Goal: Task Accomplishment & Management: Use online tool/utility

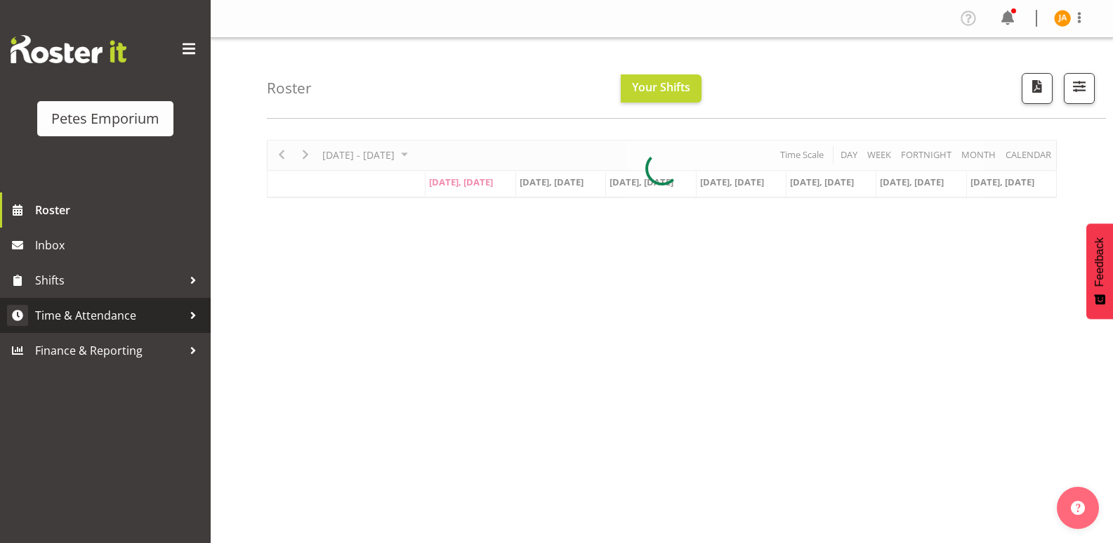
click at [121, 309] on span "Time & Attendance" at bounding box center [108, 315] width 147 height 21
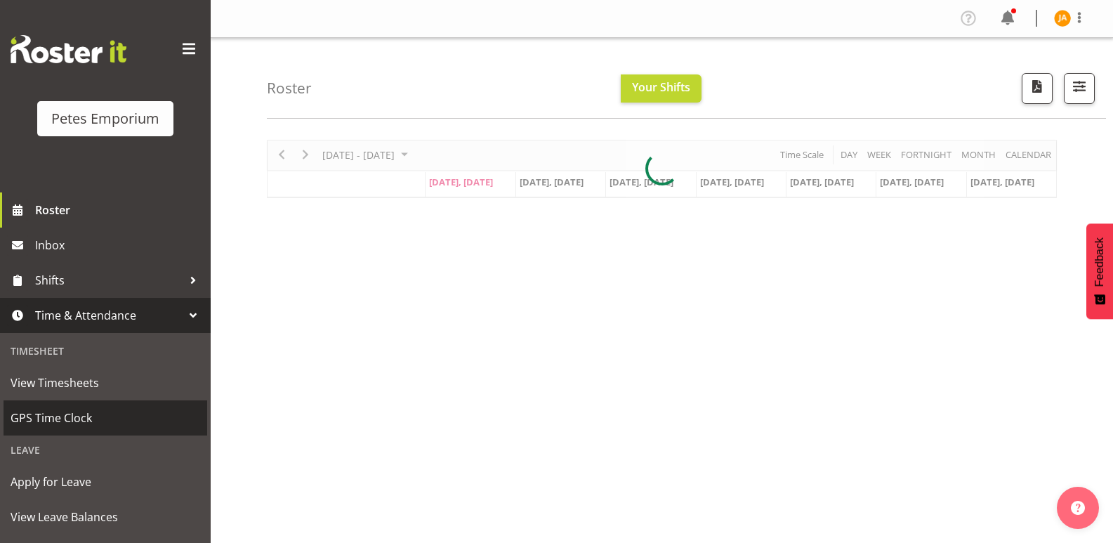
click at [74, 402] on link "GPS Time Clock" at bounding box center [106, 417] width 204 height 35
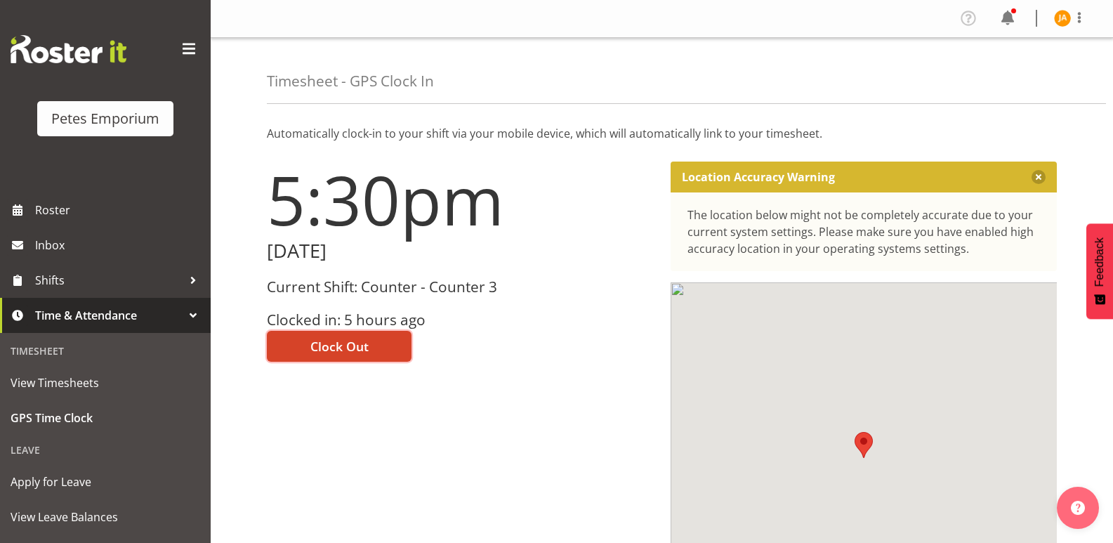
click at [381, 347] on button "Clock Out" at bounding box center [339, 346] width 145 height 31
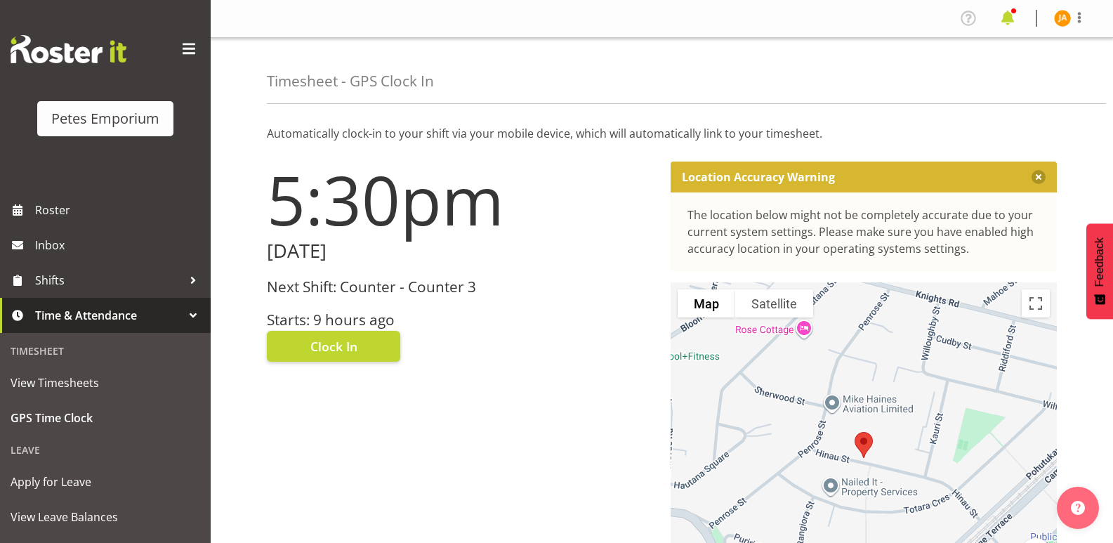
click at [1003, 20] on span at bounding box center [1007, 18] width 22 height 22
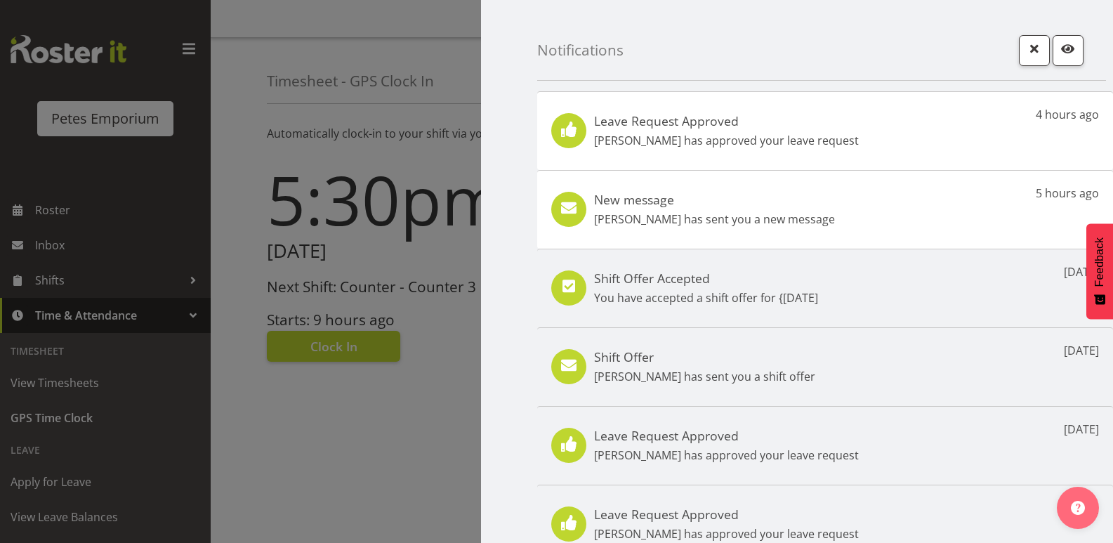
click at [768, 212] on p "Jodine Bunn has sent you a new message" at bounding box center [714, 219] width 241 height 17
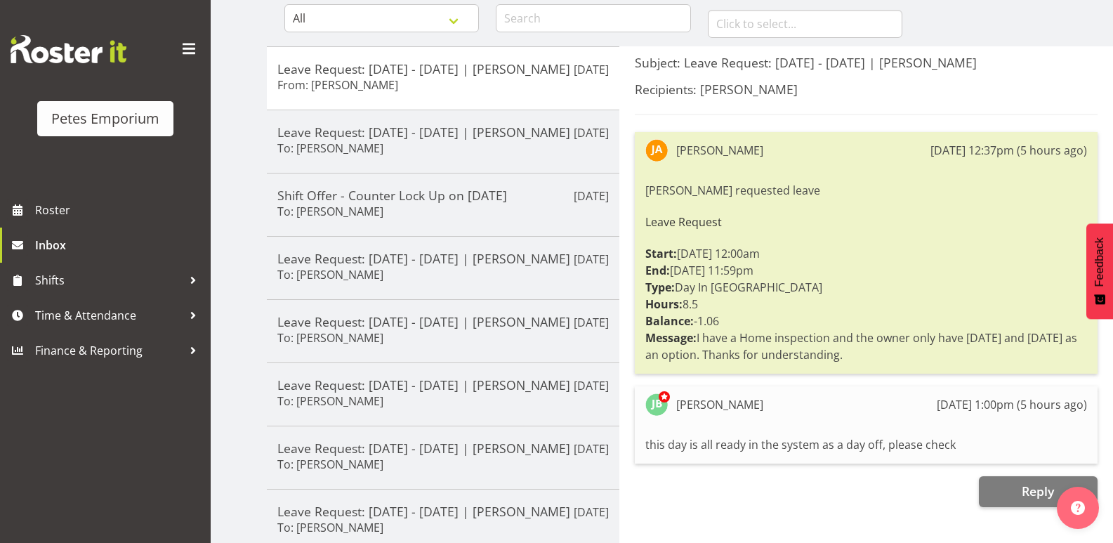
scroll to position [148, 0]
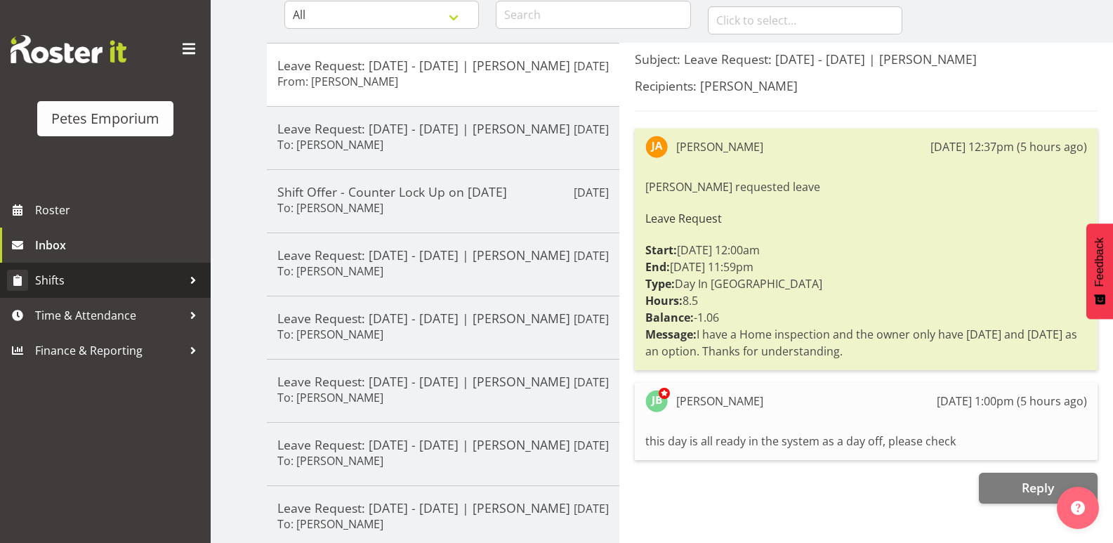
click at [47, 275] on span "Shifts" at bounding box center [108, 280] width 147 height 21
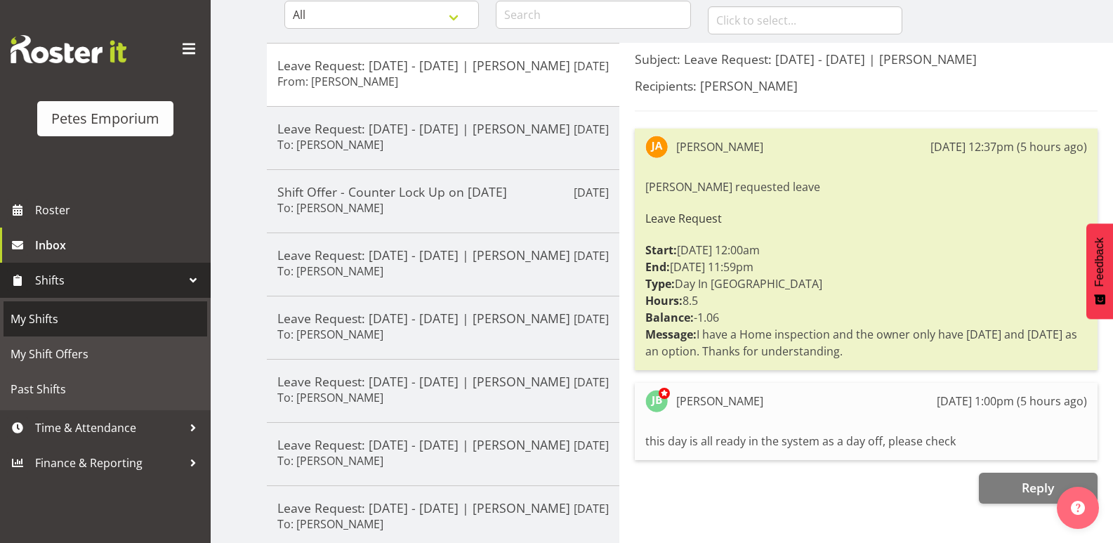
click at [41, 320] on span "My Shifts" at bounding box center [106, 318] width 190 height 21
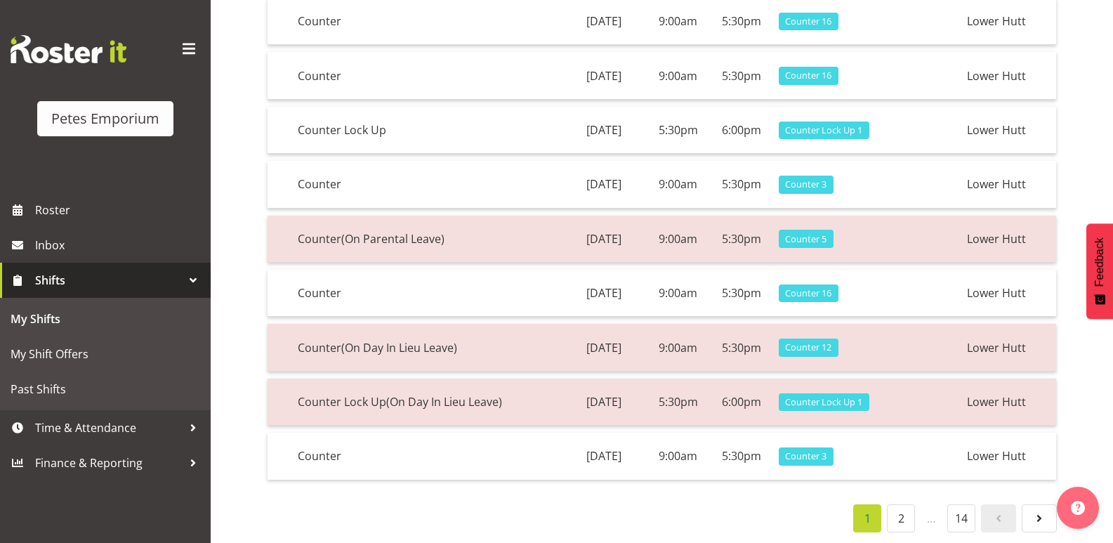
scroll to position [241, 0]
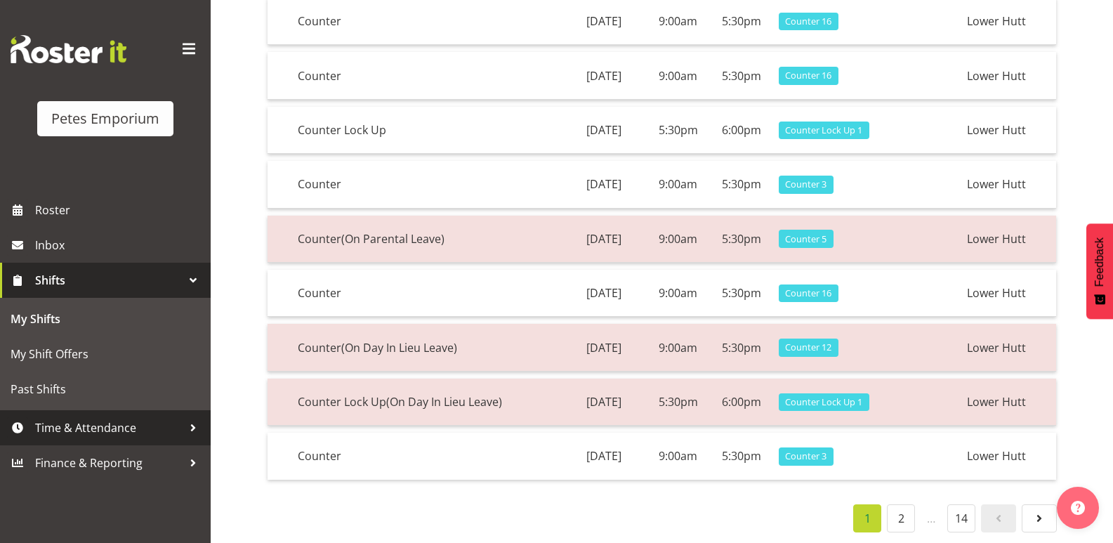
click at [129, 430] on span "Time & Attendance" at bounding box center [108, 427] width 147 height 21
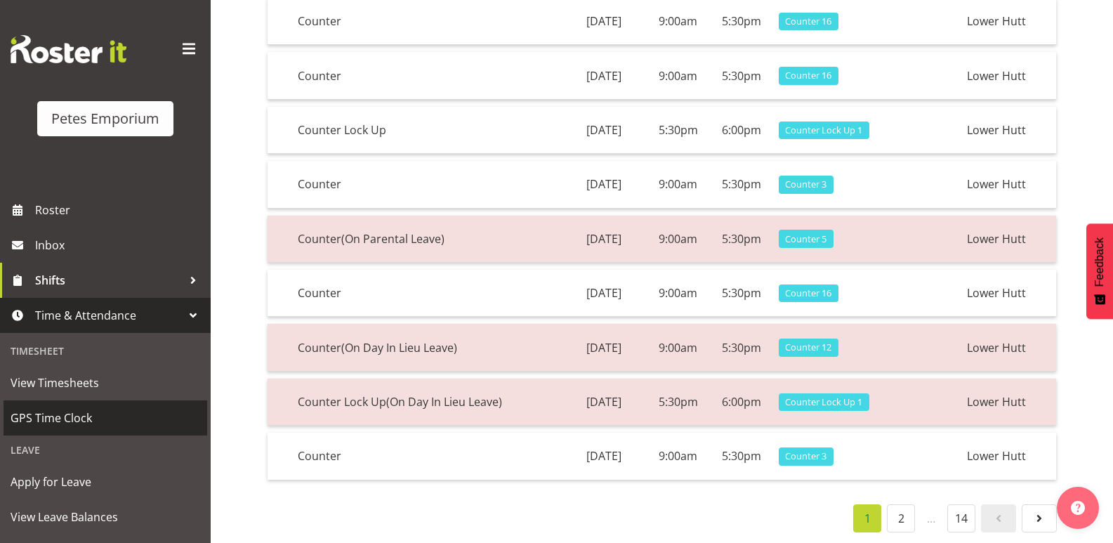
click at [98, 407] on span "GPS Time Clock" at bounding box center [106, 417] width 190 height 21
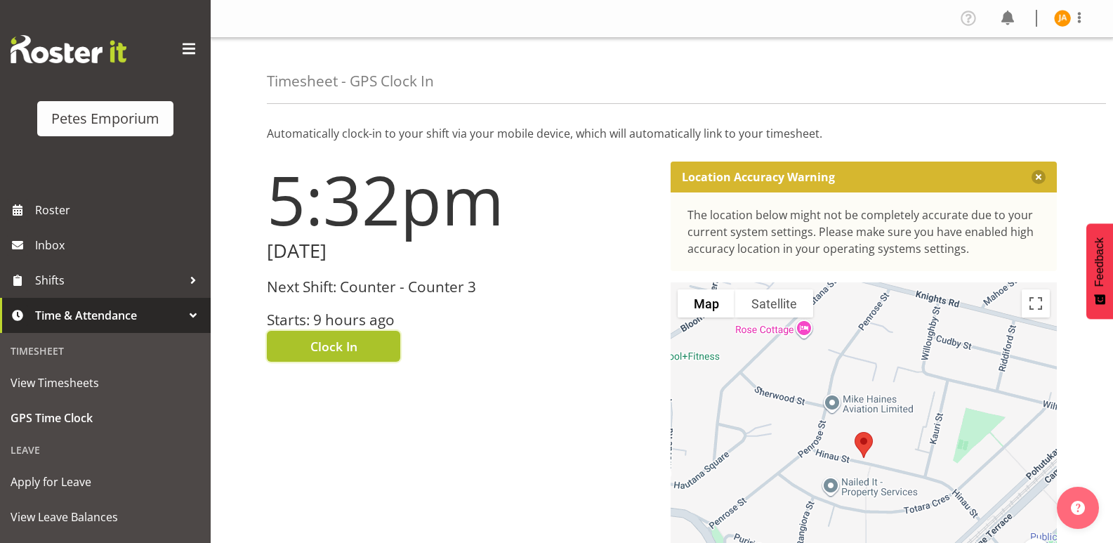
click at [374, 347] on button "Clock In" at bounding box center [333, 346] width 133 height 31
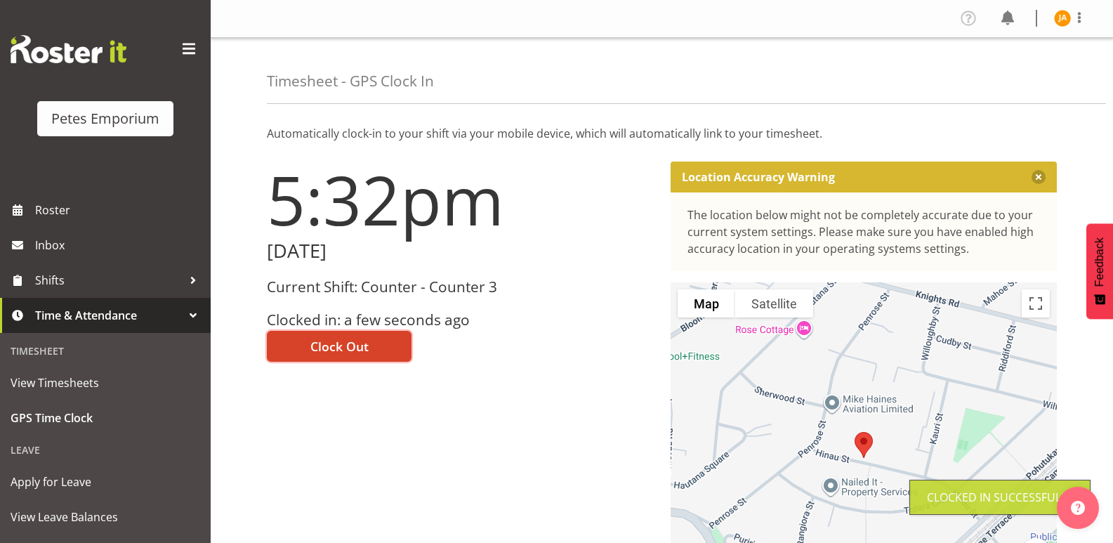
click at [374, 338] on button "Clock Out" at bounding box center [339, 346] width 145 height 31
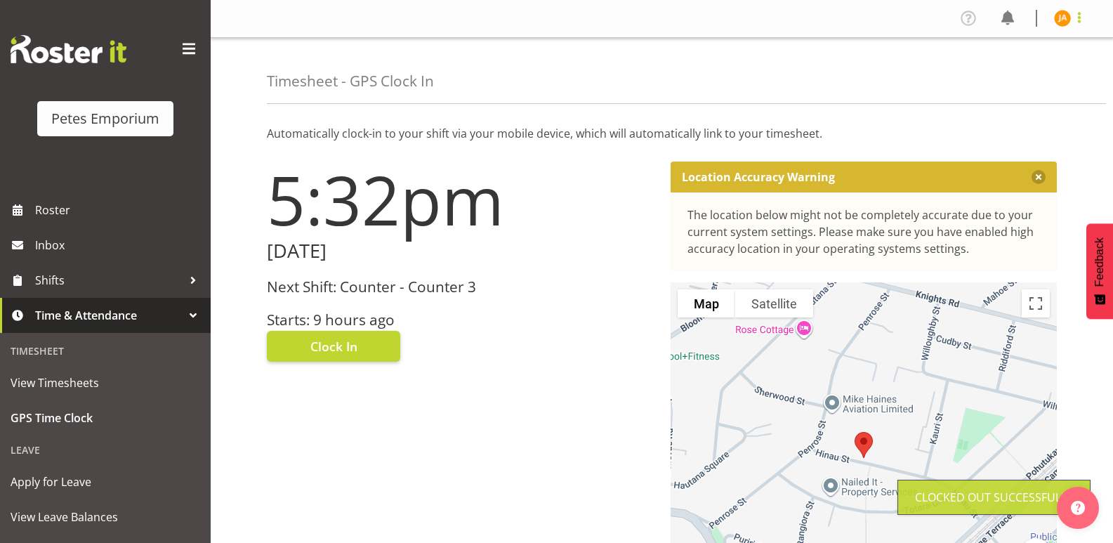
click at [1082, 24] on span at bounding box center [1079, 17] width 17 height 17
click at [1019, 80] on link "Log Out" at bounding box center [1020, 73] width 135 height 25
